Goal: Transaction & Acquisition: Purchase product/service

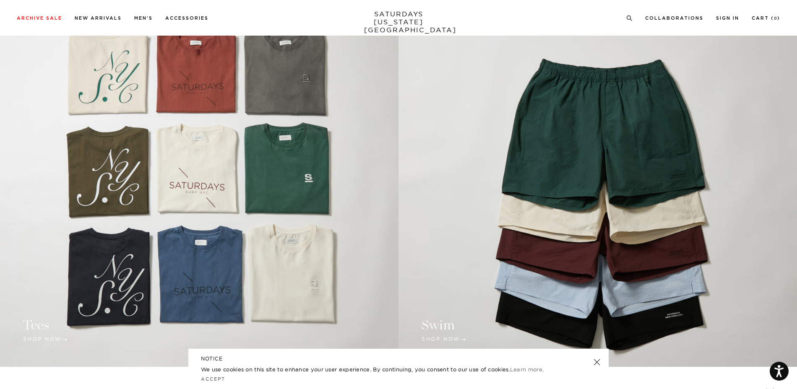
scroll to position [859, 0]
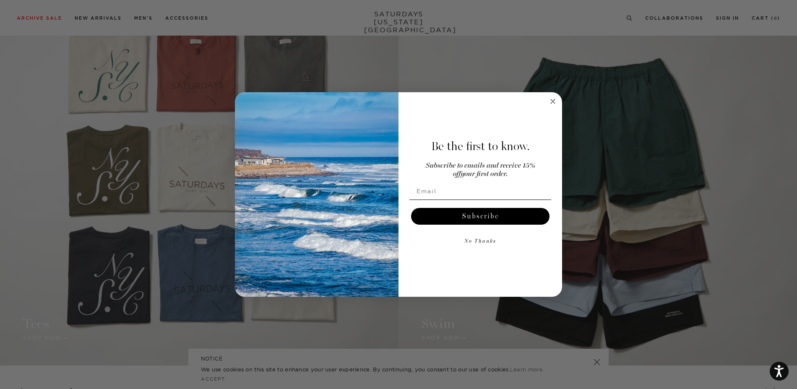
click at [552, 101] on icon "Close dialog" at bounding box center [553, 102] width 10 height 10
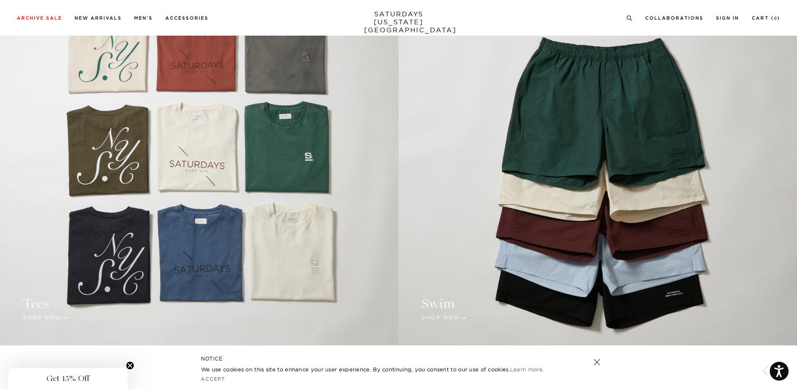
scroll to position [908, 0]
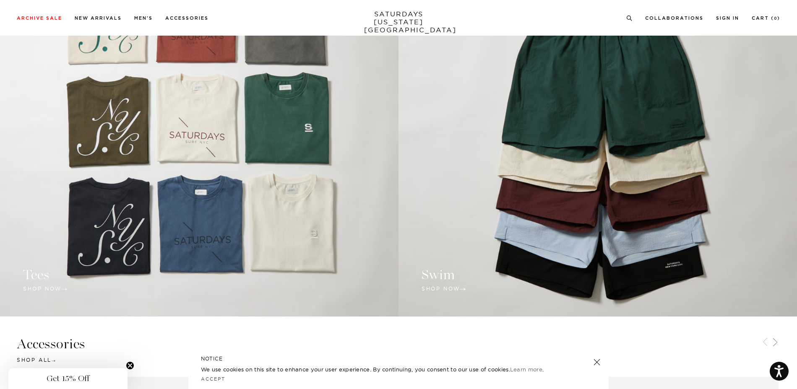
click at [443, 291] on link at bounding box center [598, 141] width 399 height 351
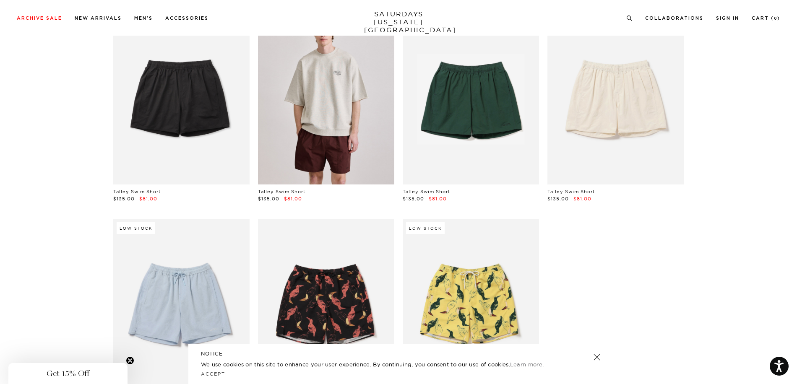
scroll to position [72, 5]
click at [327, 149] on link at bounding box center [326, 99] width 136 height 170
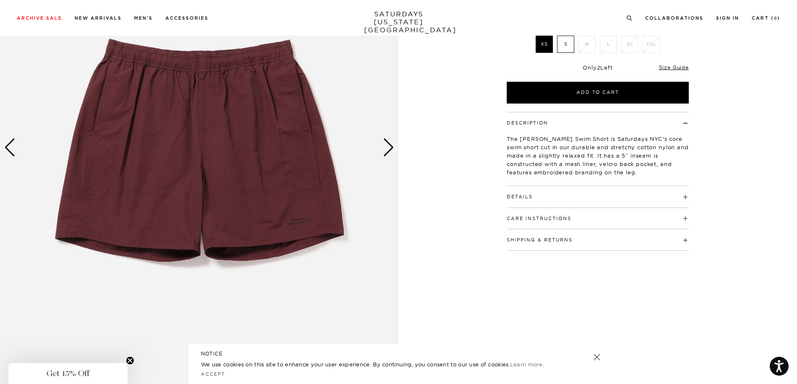
scroll to position [134, 0]
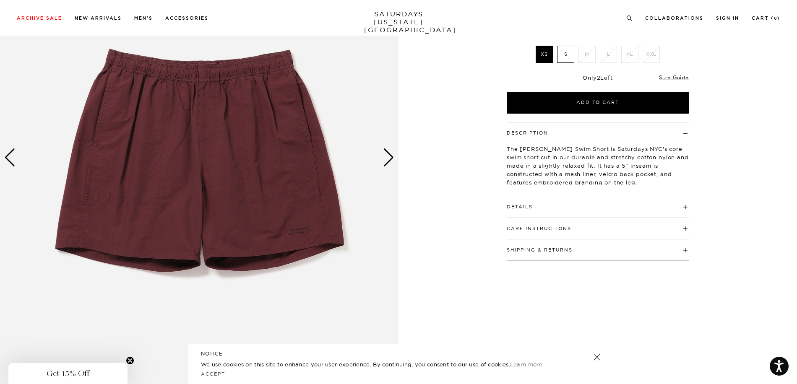
click at [392, 157] on div "Next slide" at bounding box center [388, 158] width 11 height 18
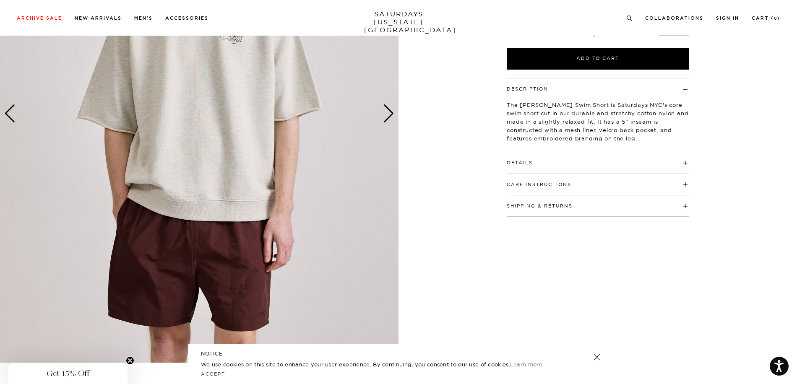
scroll to position [219, 0]
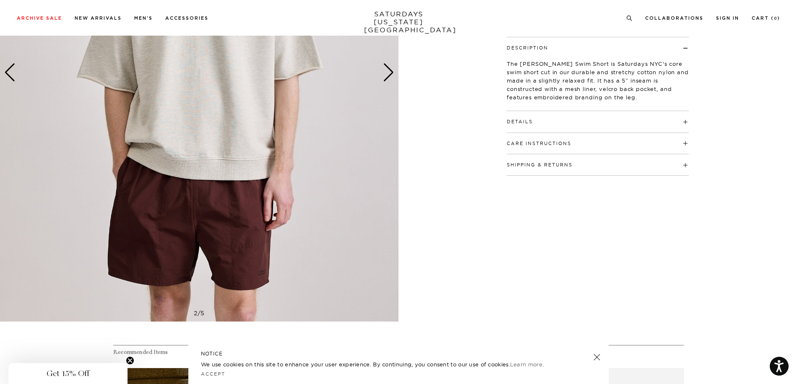
click at [388, 71] on div "Next slide" at bounding box center [388, 72] width 11 height 18
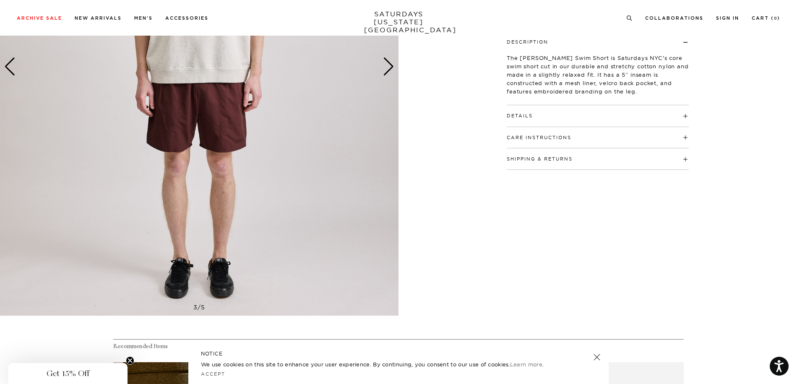
scroll to position [225, 0]
click at [392, 65] on div "Next slide" at bounding box center [388, 66] width 11 height 18
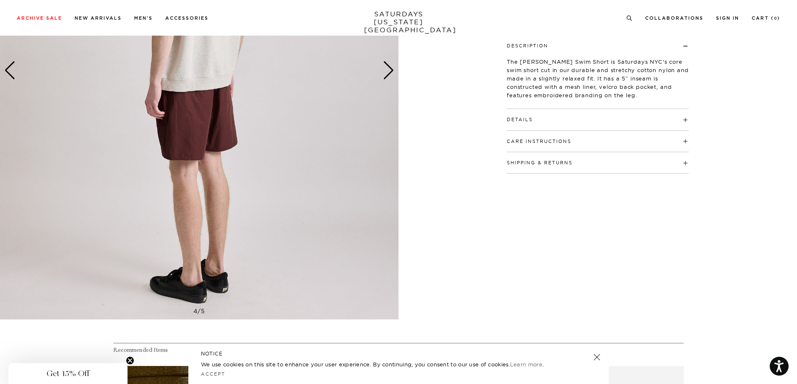
scroll to position [218, 0]
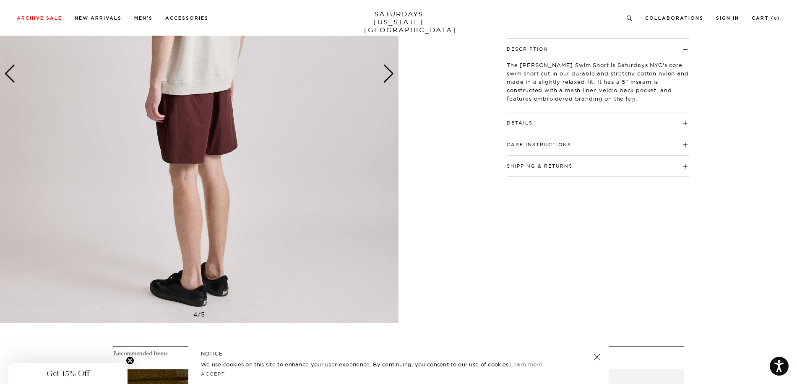
click at [393, 75] on div "Next slide" at bounding box center [388, 74] width 11 height 18
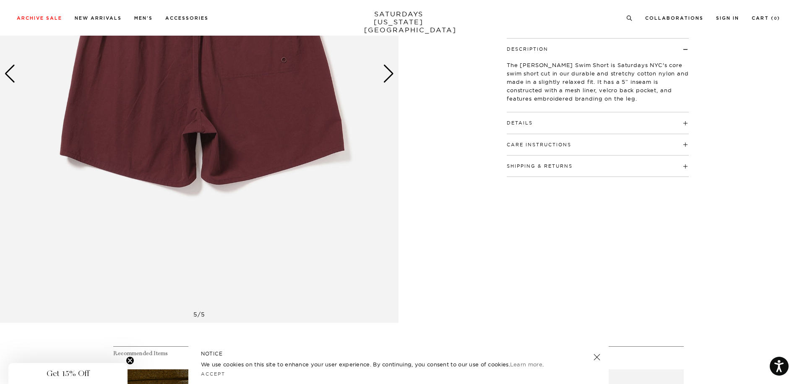
click at [393, 75] on div "Next slide" at bounding box center [388, 74] width 11 height 18
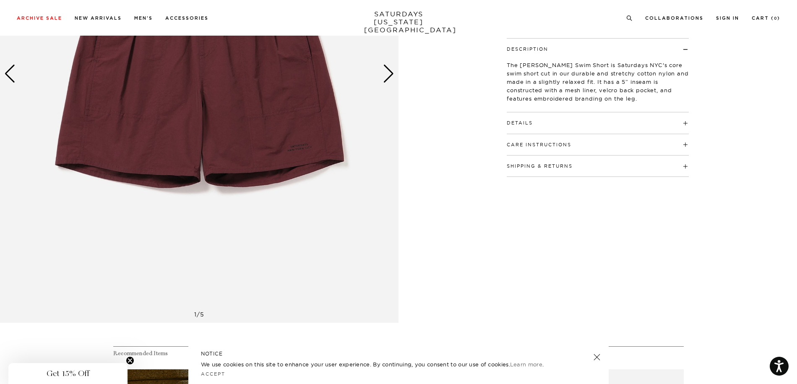
click at [393, 75] on div "Next slide" at bounding box center [388, 74] width 11 height 18
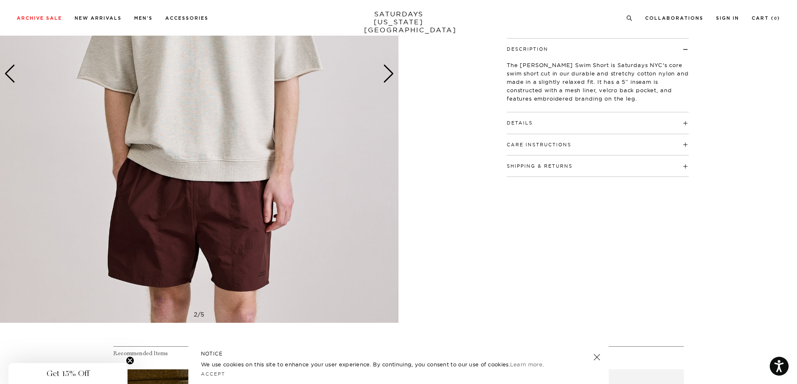
click at [393, 75] on div "Next slide" at bounding box center [388, 74] width 11 height 18
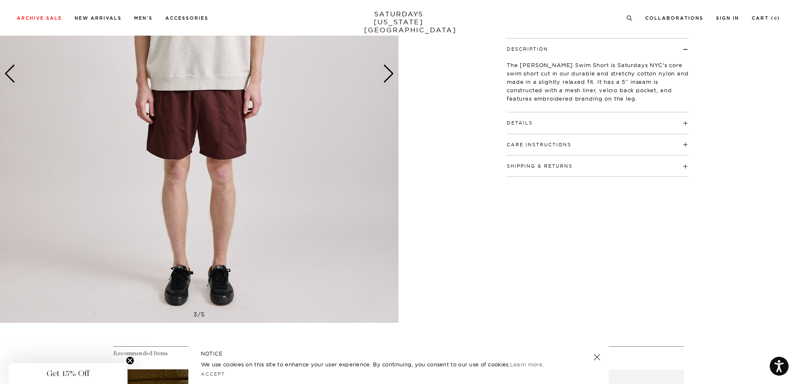
click at [393, 75] on div "Next slide" at bounding box center [388, 74] width 11 height 18
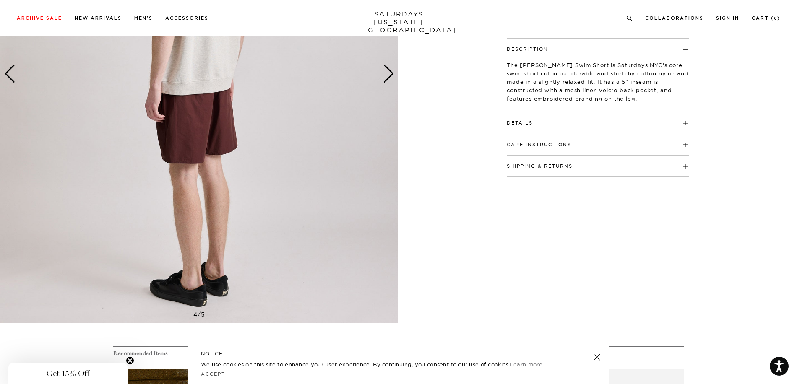
click at [686, 121] on h4 "Details" at bounding box center [598, 119] width 182 height 14
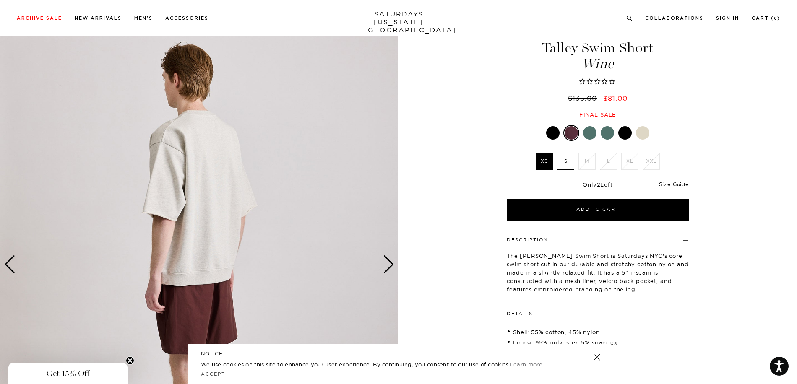
scroll to position [0, 0]
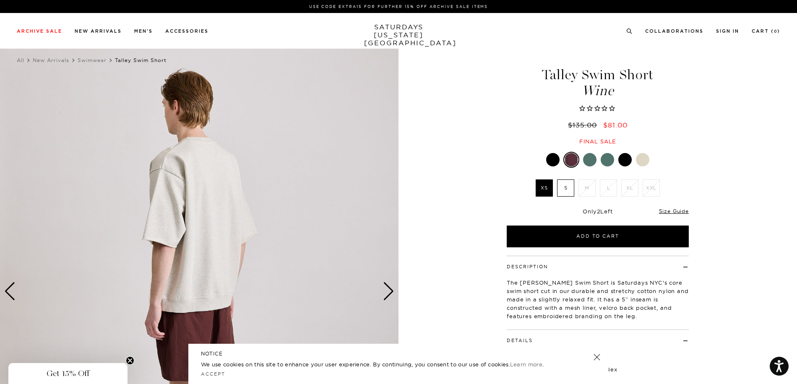
click at [403, 34] on link "SATURDAYS NEW YORK CITY" at bounding box center [398, 35] width 69 height 24
